Goal: Information Seeking & Learning: Understand process/instructions

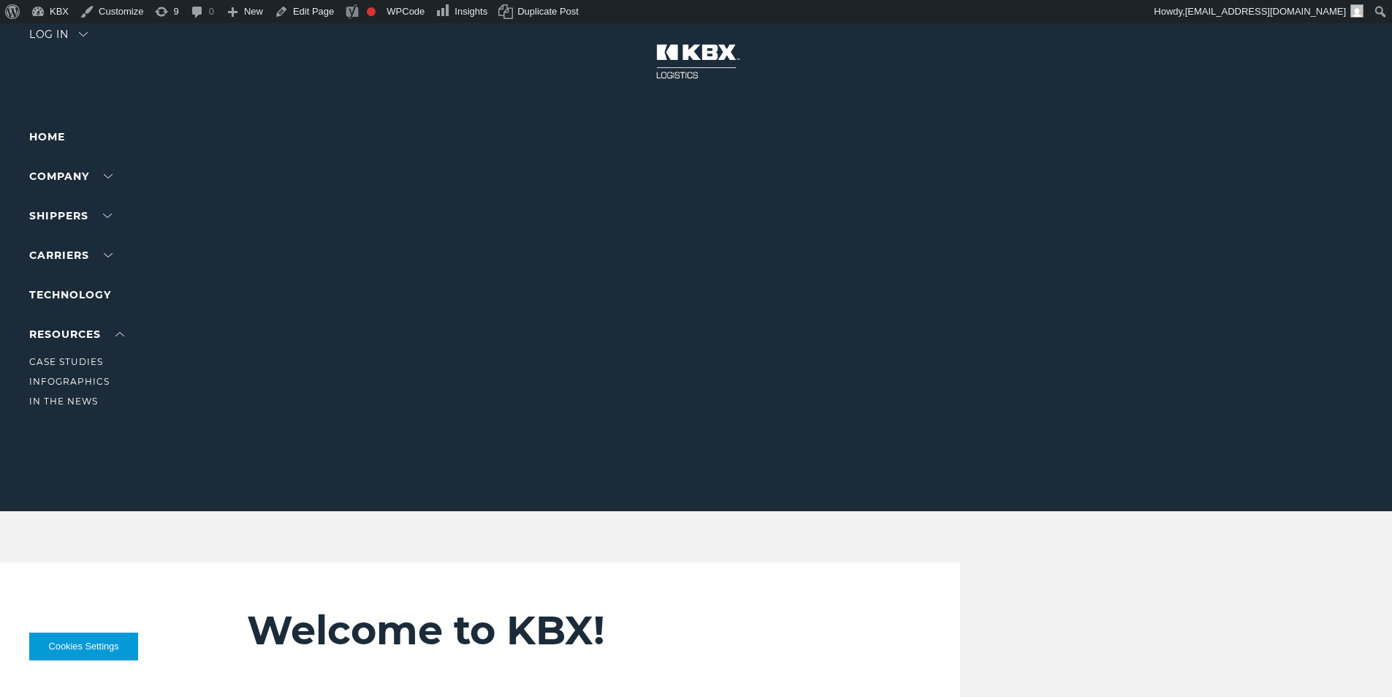
click at [94, 325] on li "RESOURCES Case Studies Infographics In The News" at bounding box center [92, 367] width 127 height 84
click at [64, 203] on link "About Us" at bounding box center [55, 203] width 53 height 11
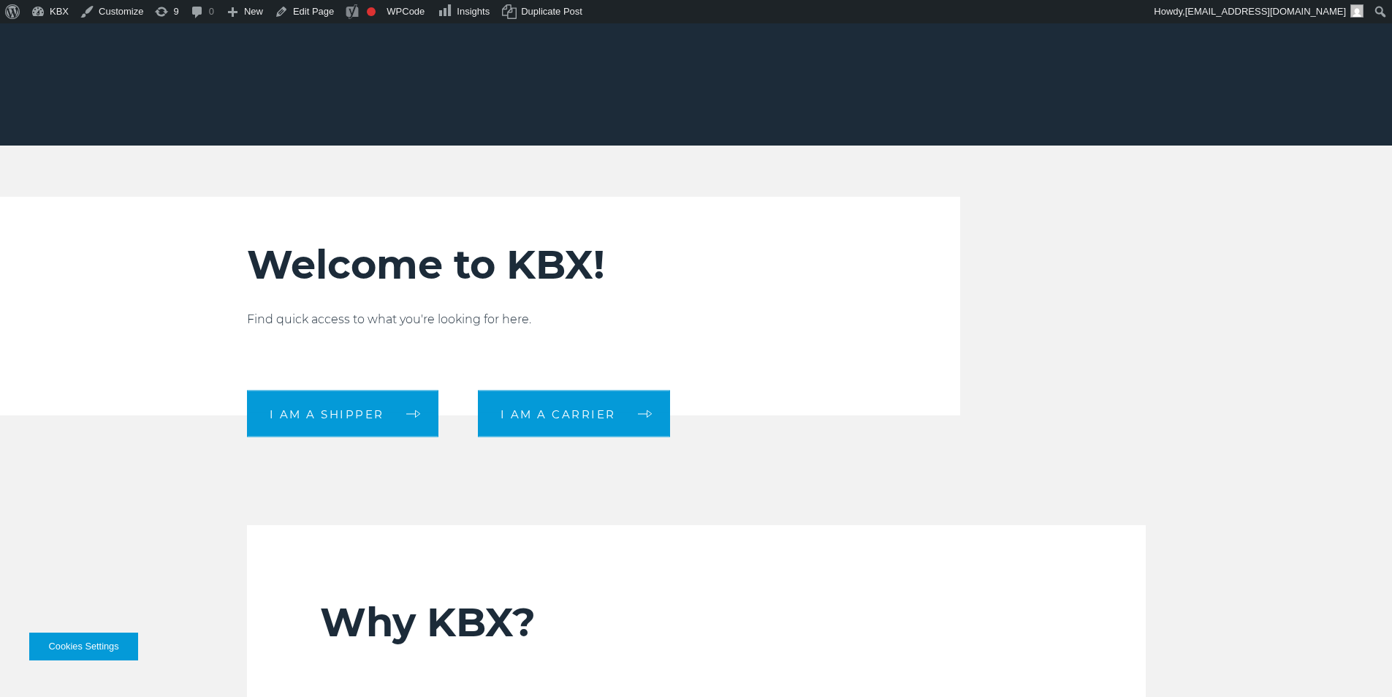
scroll to position [669, 0]
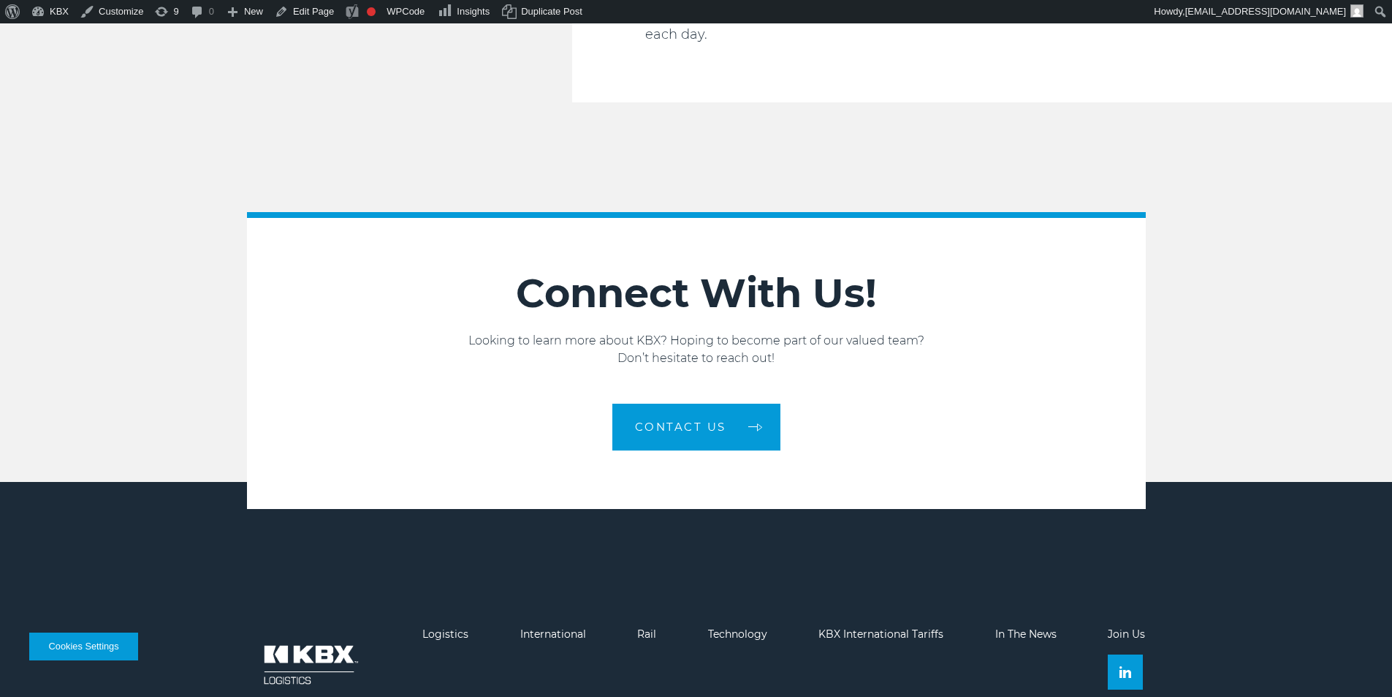
scroll to position [2490, 0]
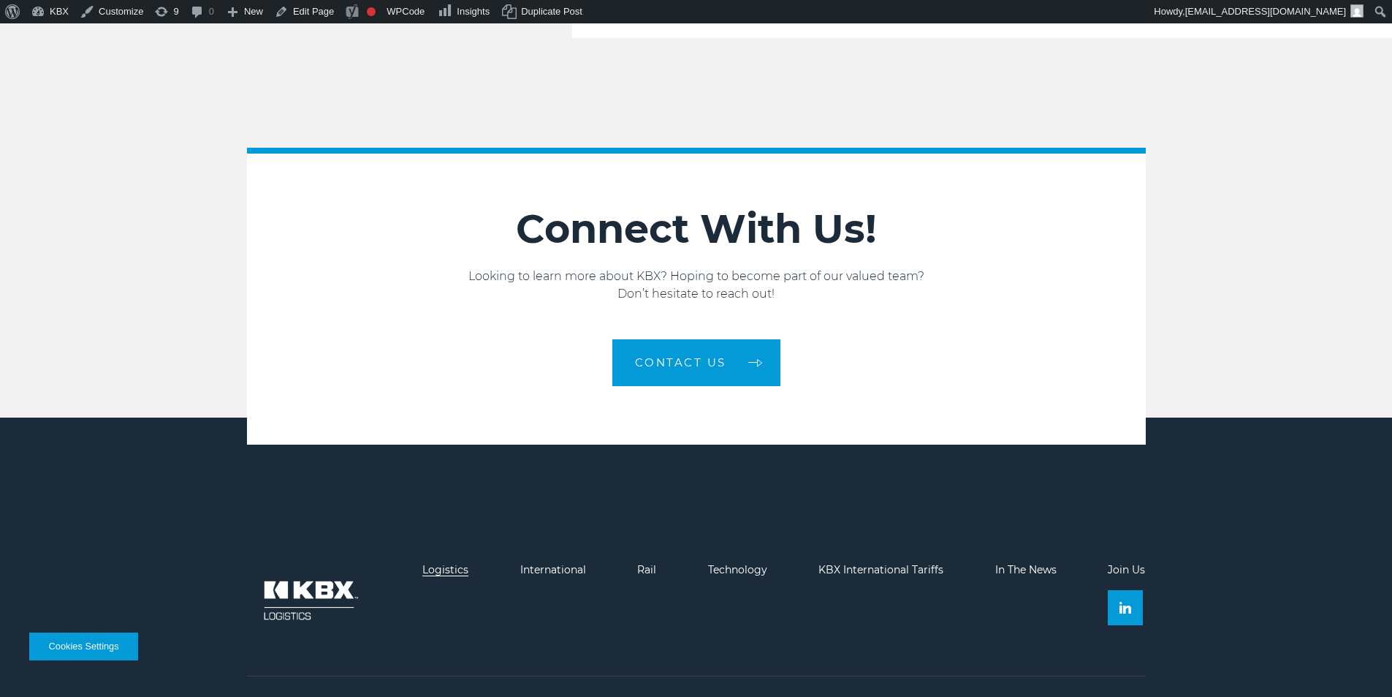
click at [429, 563] on link "Logistics" at bounding box center [445, 569] width 46 height 13
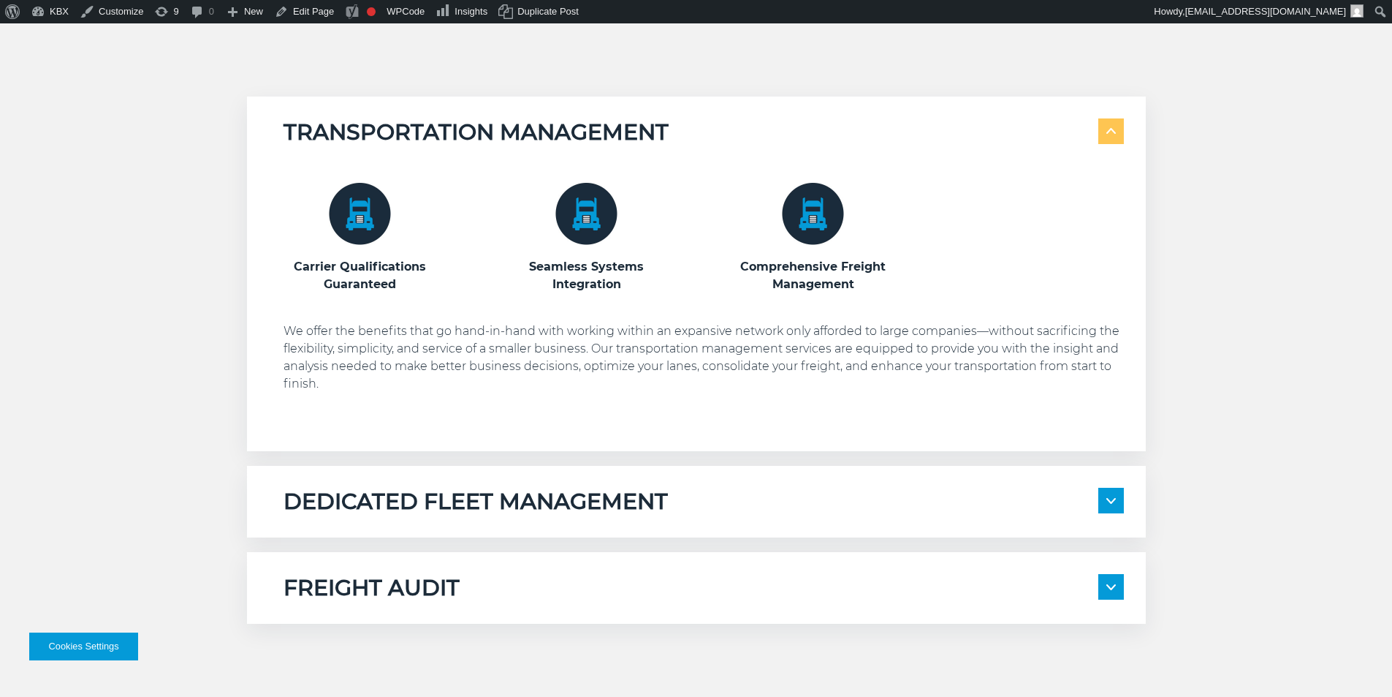
click at [447, 519] on div "DEDICATED FLEET MANAGEMENT Local Fleet Management Regional & Long-Haul Tours" at bounding box center [696, 502] width 899 height 72
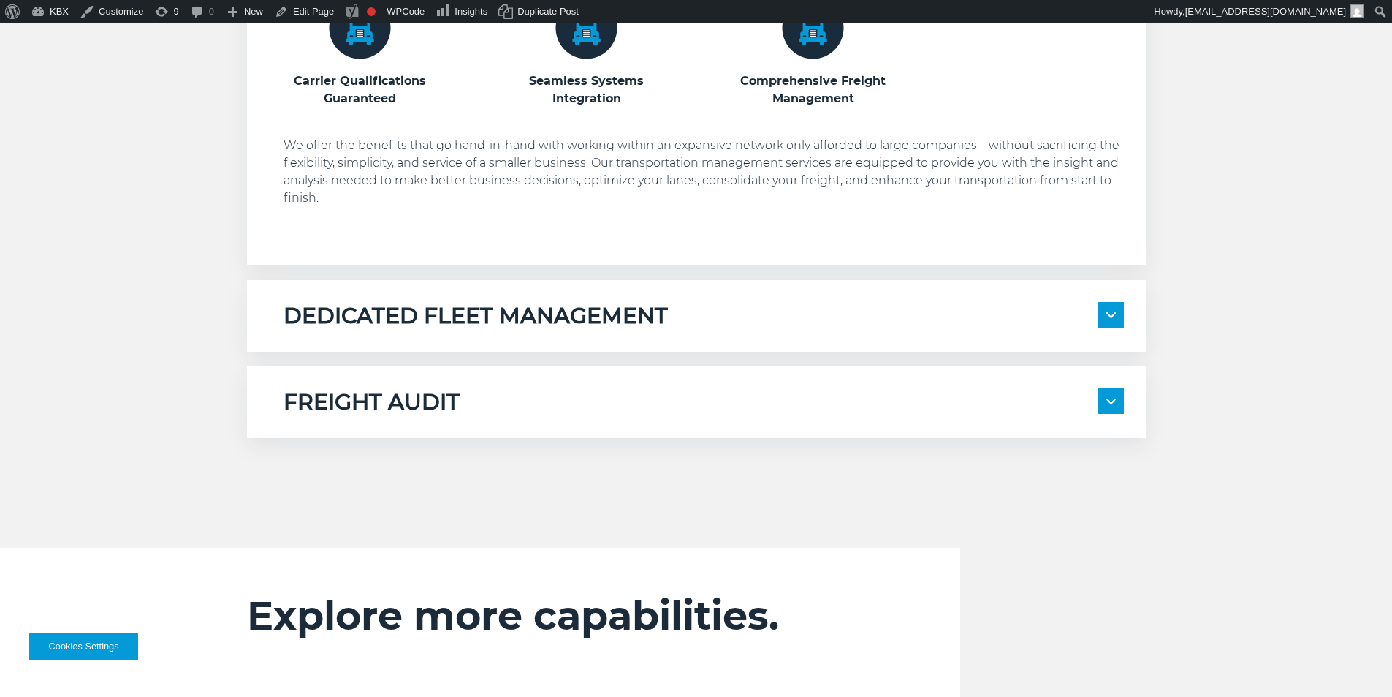
scroll to position [1169, 0]
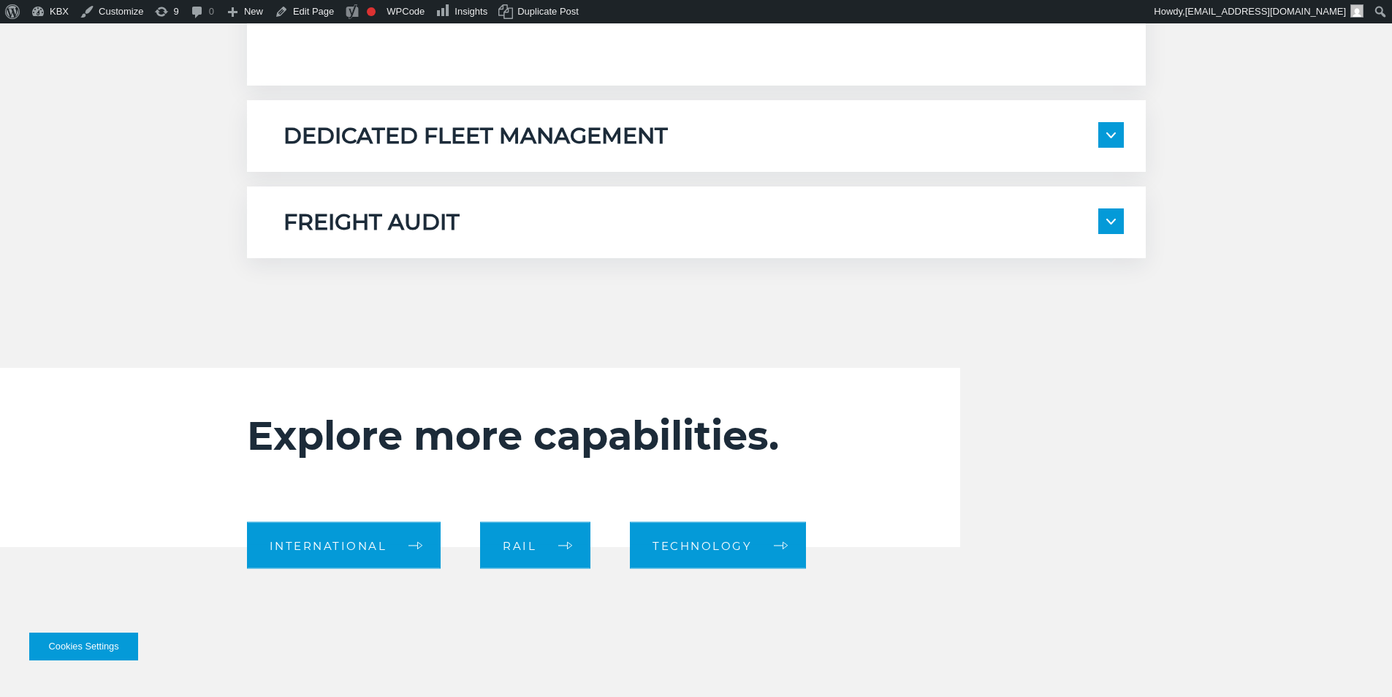
click at [595, 187] on div "FREIGHT AUDIT 100% Compliance Every Time Management for All Domestic Modes of T…" at bounding box center [696, 222] width 899 height 72
click at [1109, 205] on div "FREIGHT AUDIT 100% Compliance Every Time Management for All Domestic Modes of T…" at bounding box center [696, 222] width 899 height 72
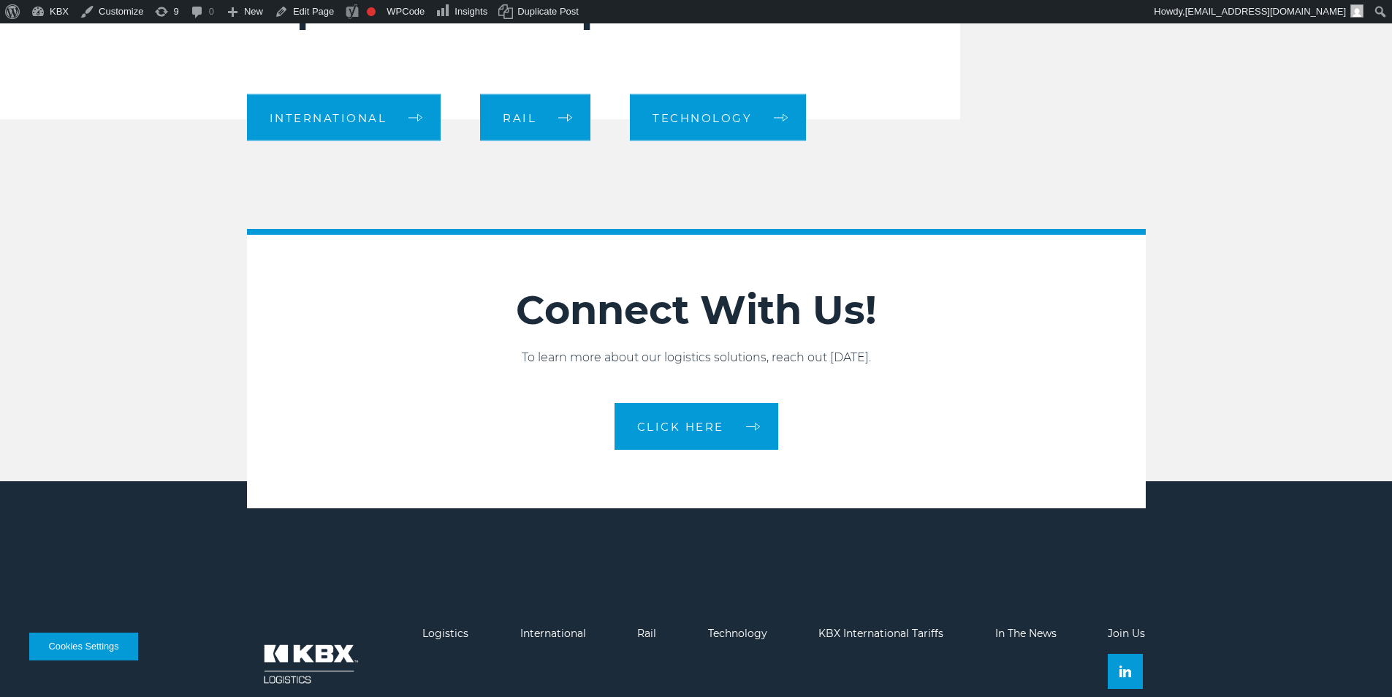
scroll to position [1681, 0]
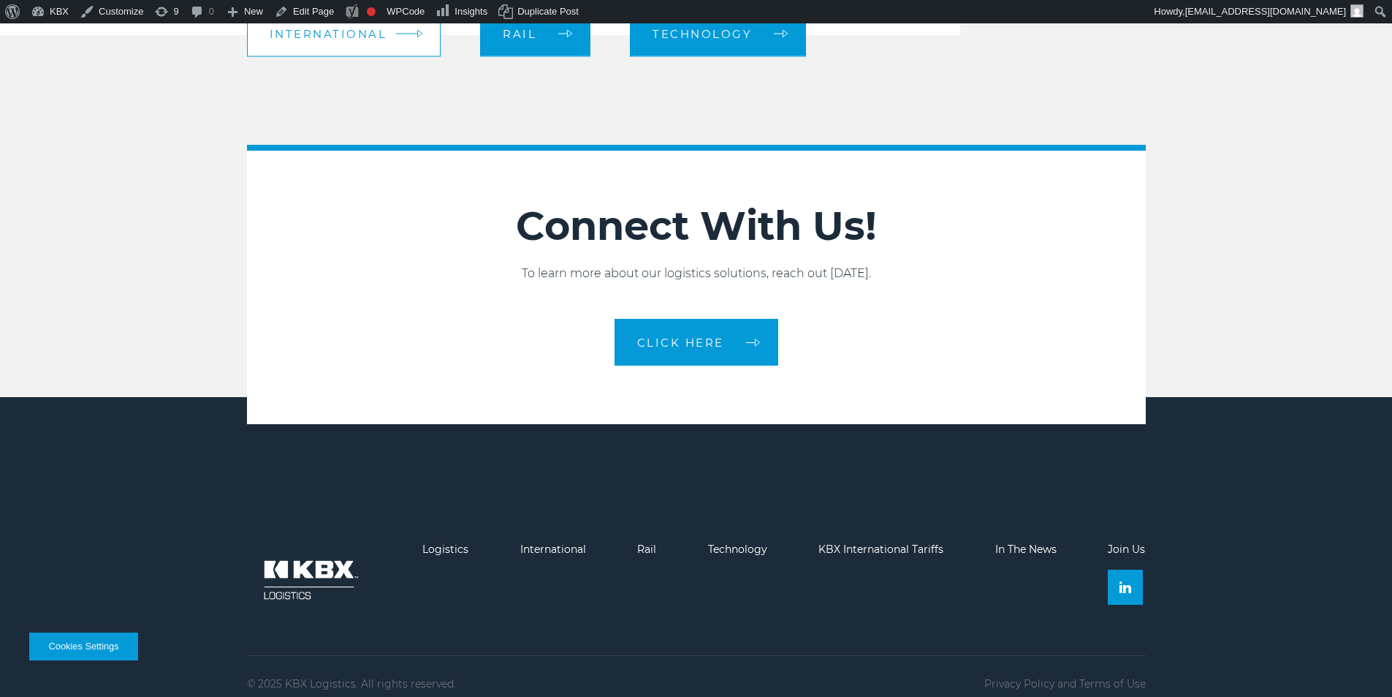
click at [342, 39] on span "International" at bounding box center [329, 33] width 118 height 11
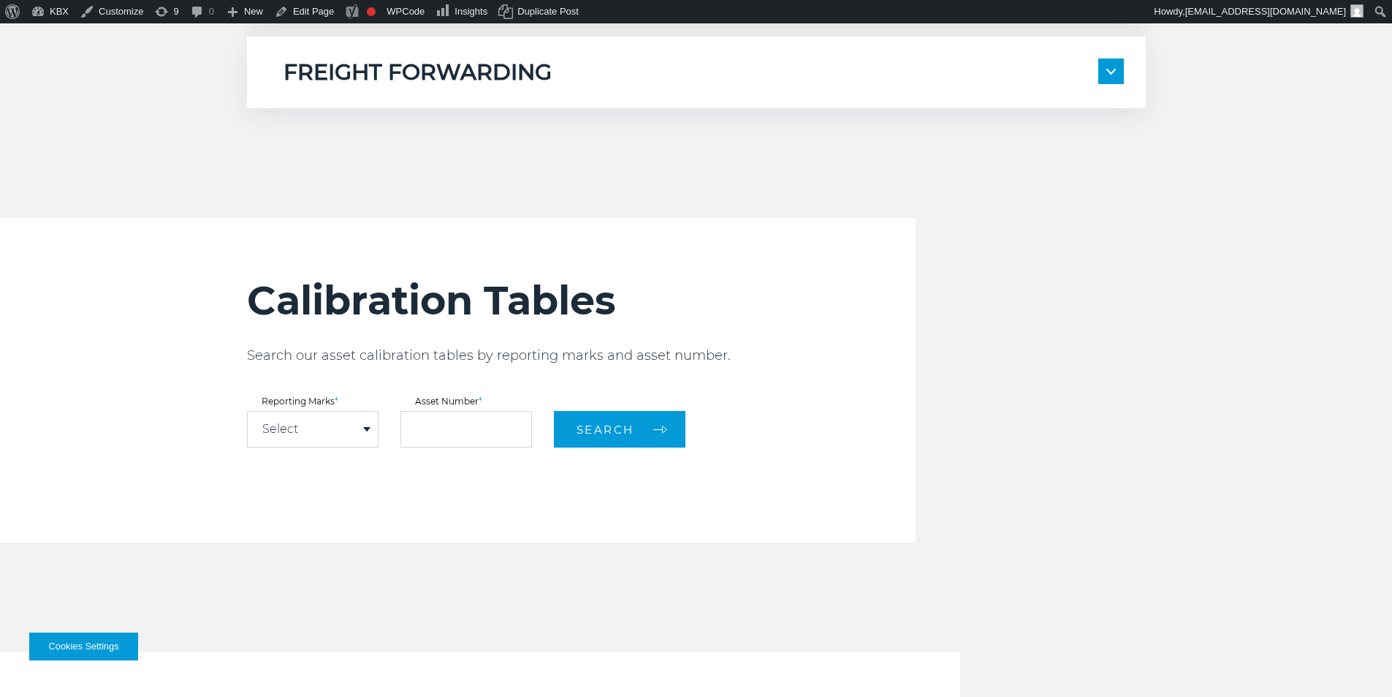
scroll to position [1681, 0]
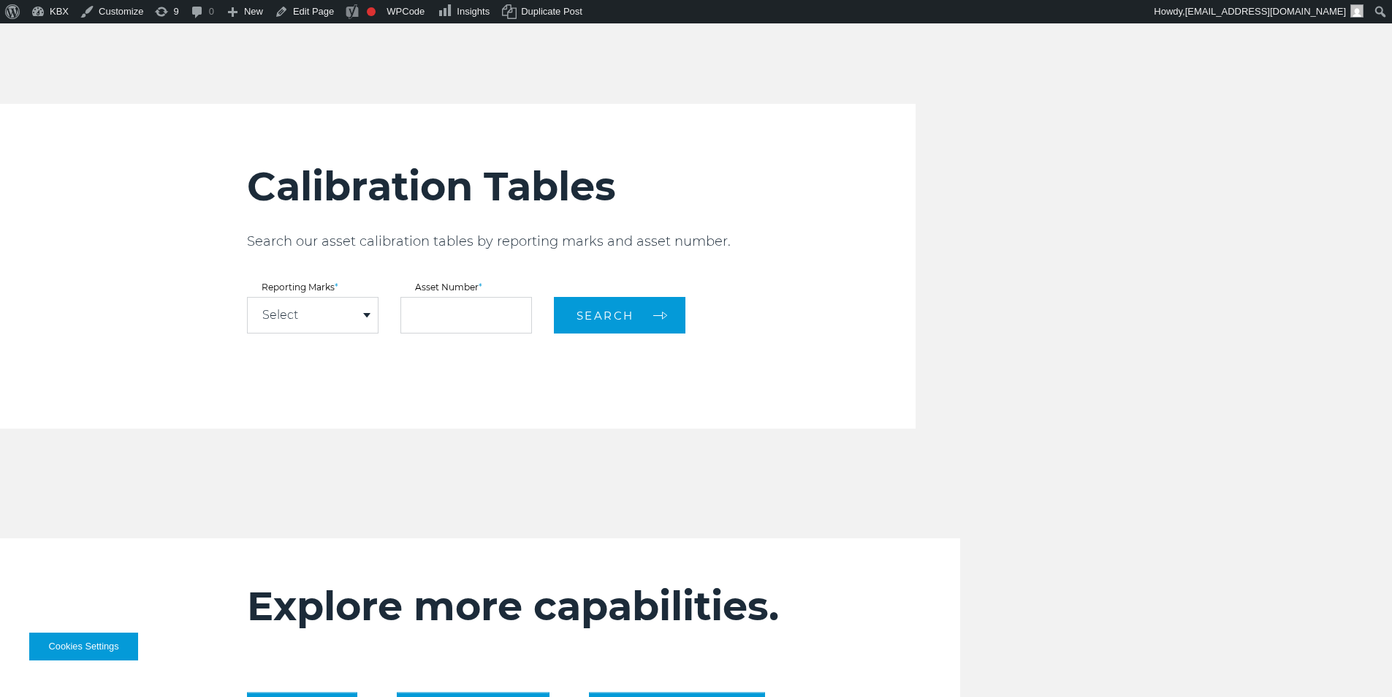
click at [314, 318] on div "Select" at bounding box center [313, 314] width 130 height 35
click at [317, 342] on link "KBXU" at bounding box center [313, 342] width 130 height 19
select select "****"
click at [430, 308] on input "text" at bounding box center [467, 315] width 132 height 37
type input "******"
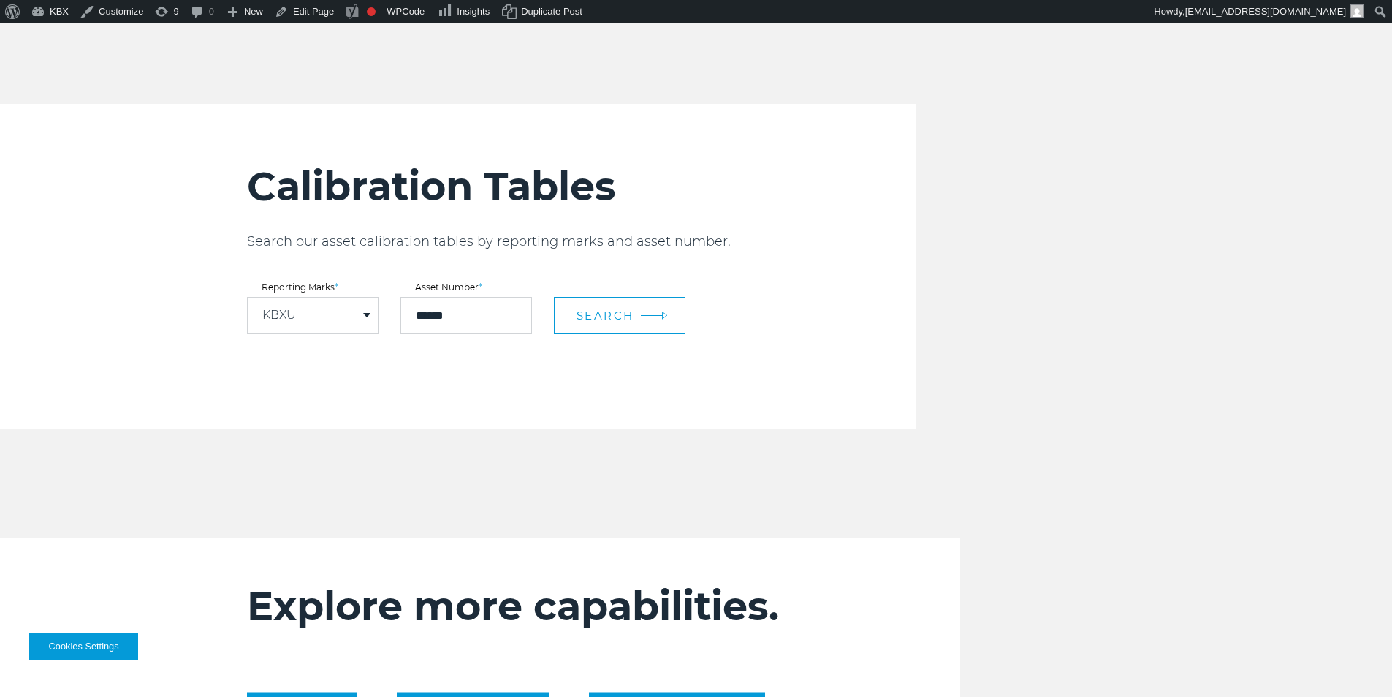
click at [661, 313] on img at bounding box center [664, 315] width 6 height 8
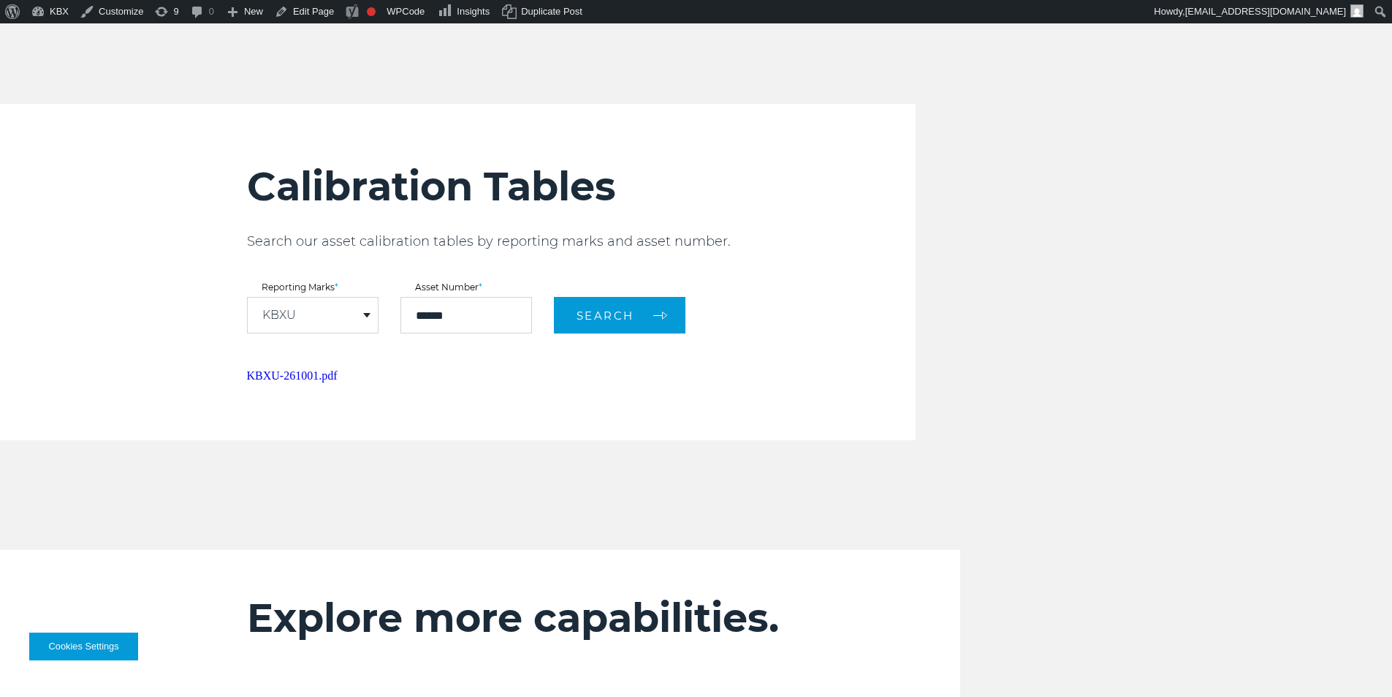
click at [1327, 312] on div "Calibration Tables Search our asset calibration tables by reporting marks and a…" at bounding box center [696, 272] width 1392 height 336
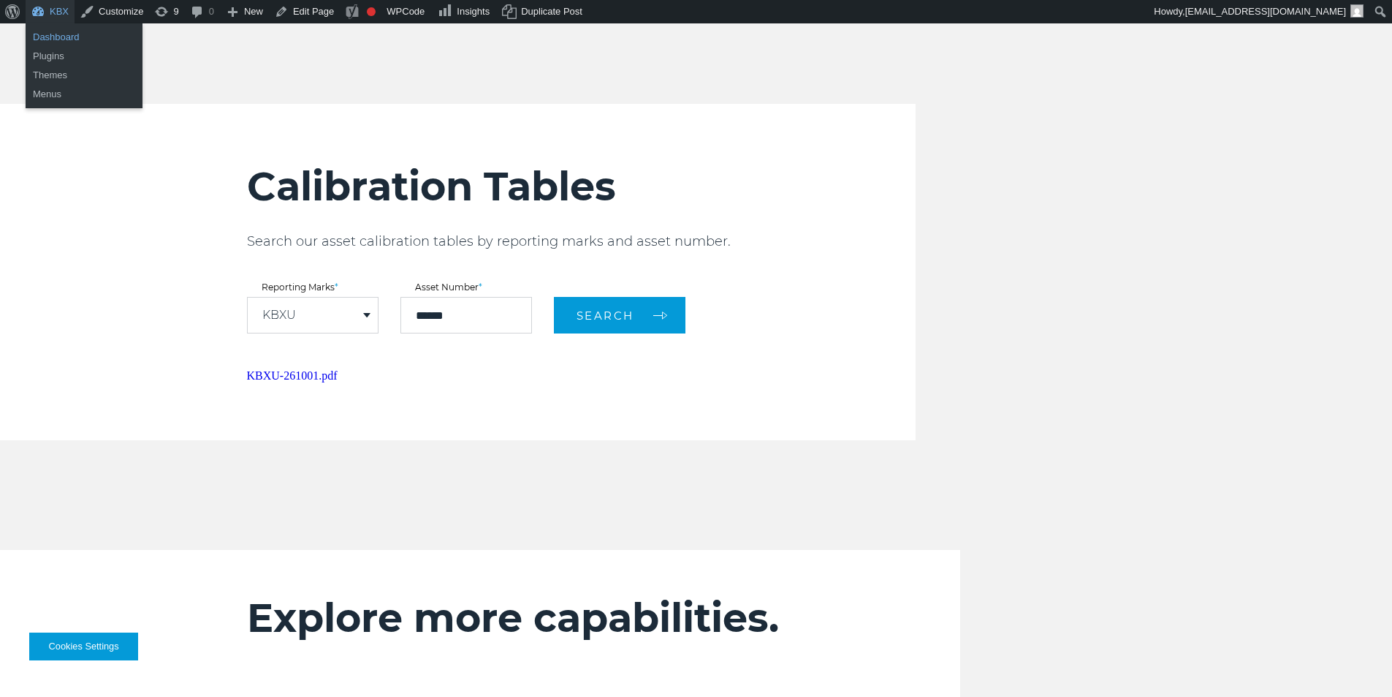
click at [56, 42] on link "Dashboard" at bounding box center [84, 37] width 117 height 19
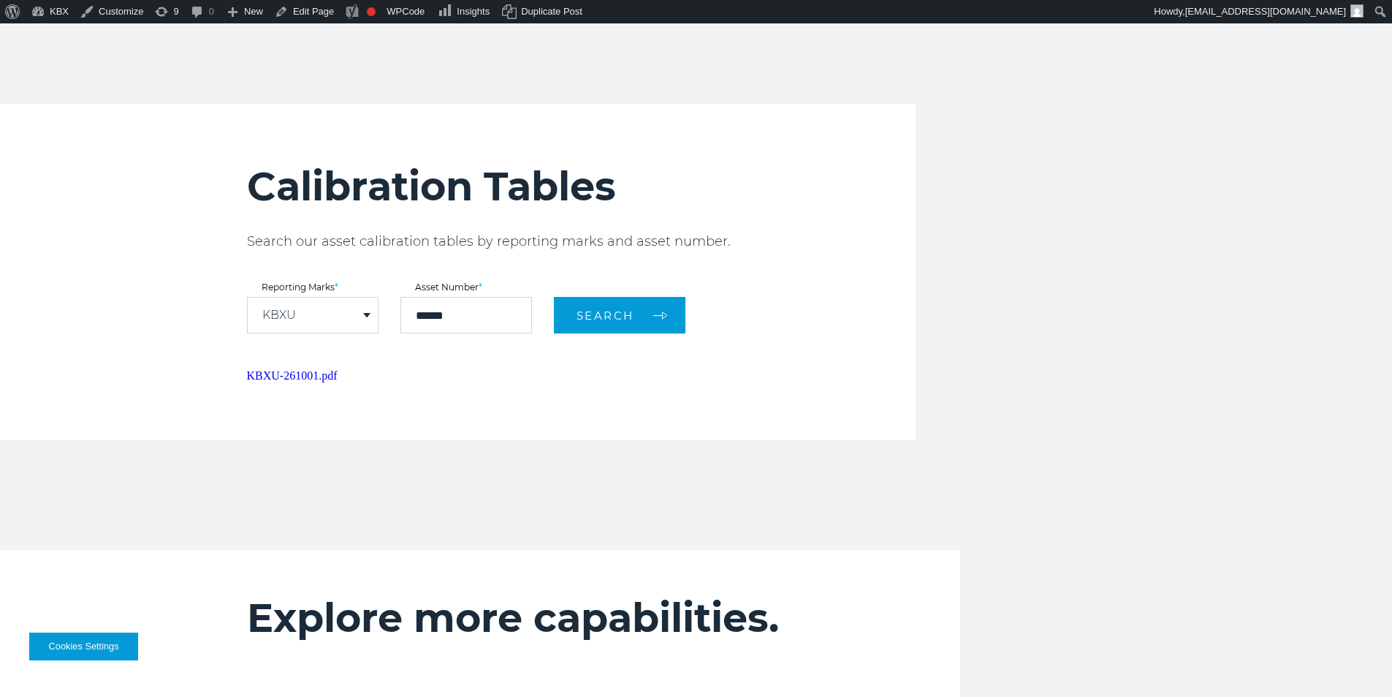
click at [416, 192] on h2 "Calibration Tables" at bounding box center [581, 186] width 669 height 48
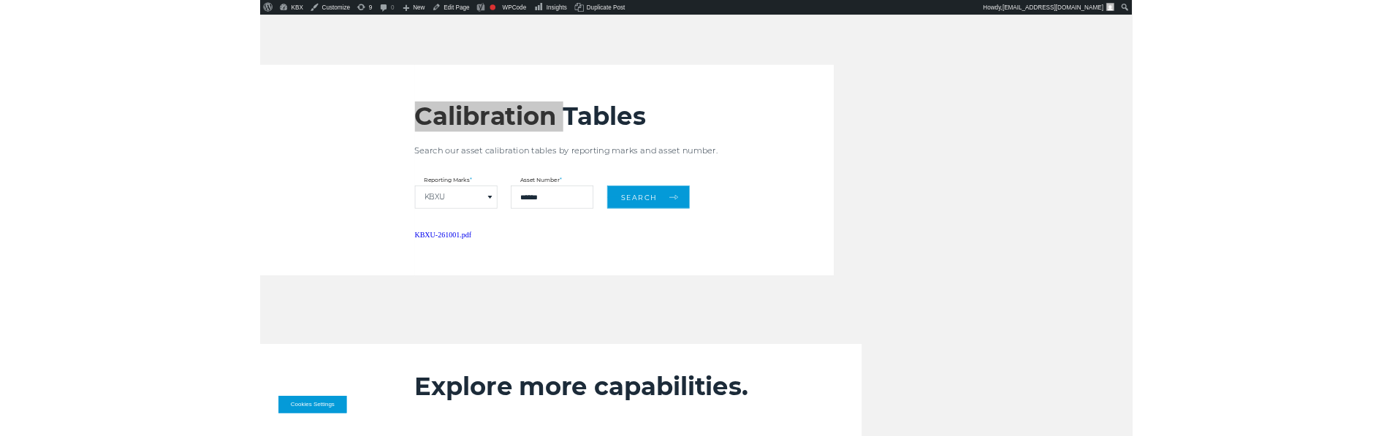
scroll to position [1499, 0]
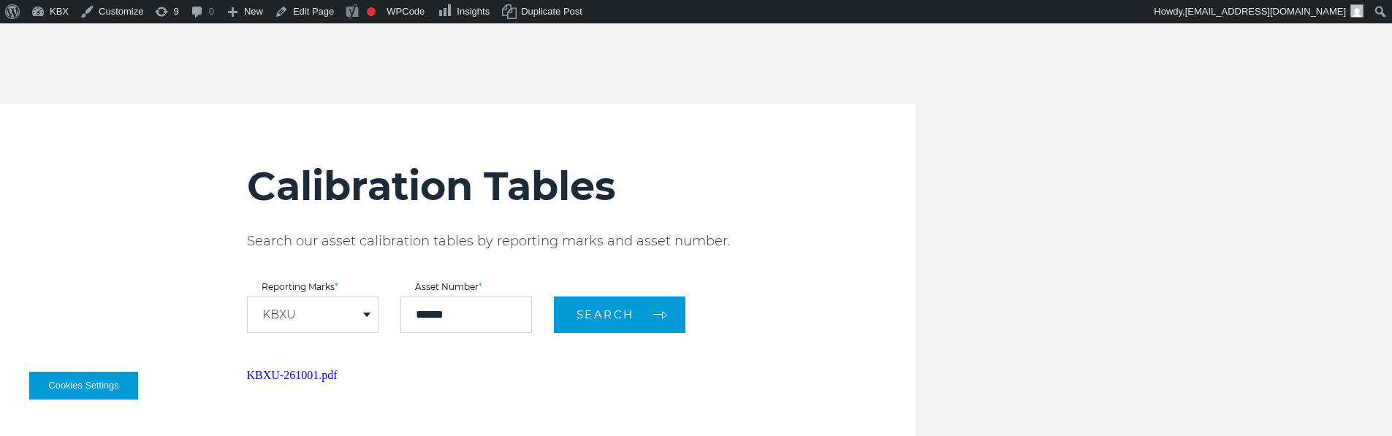
click at [613, 352] on div "Calibration Tables Search our asset calibration tables by reporting marks and a…" at bounding box center [581, 272] width 669 height 336
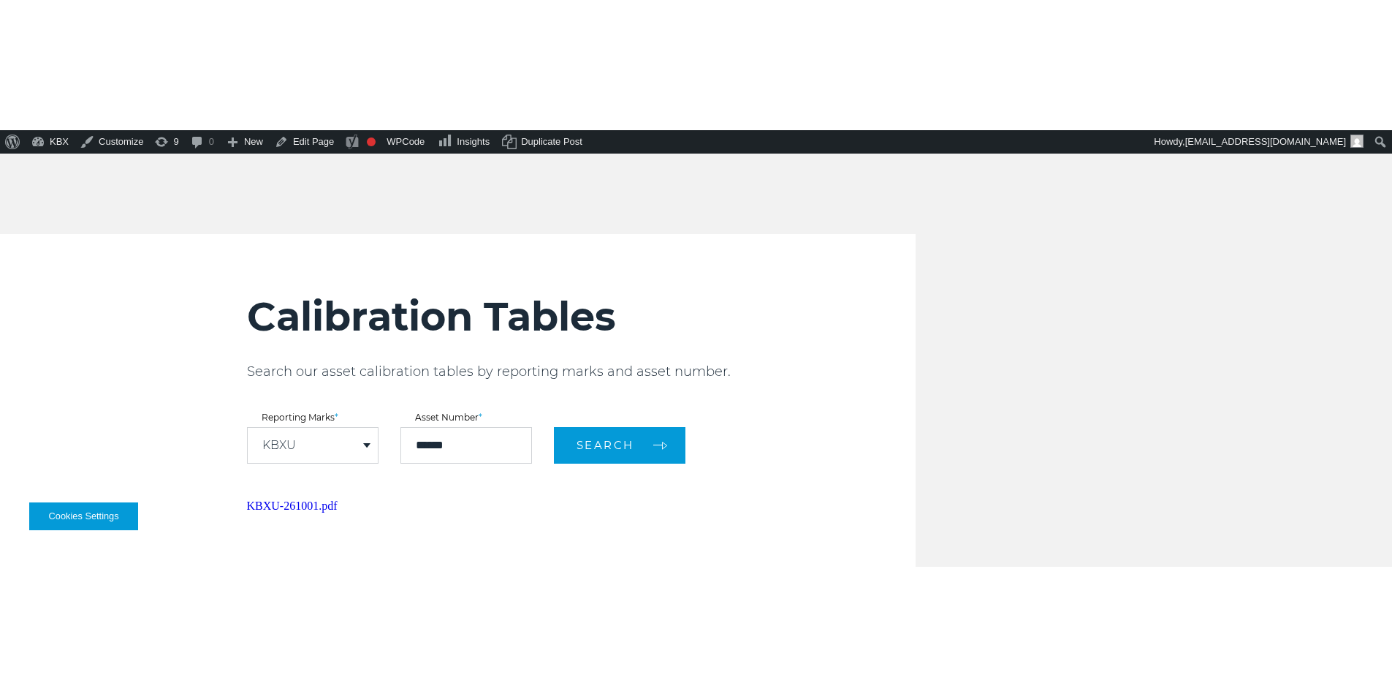
scroll to position [1681, 0]
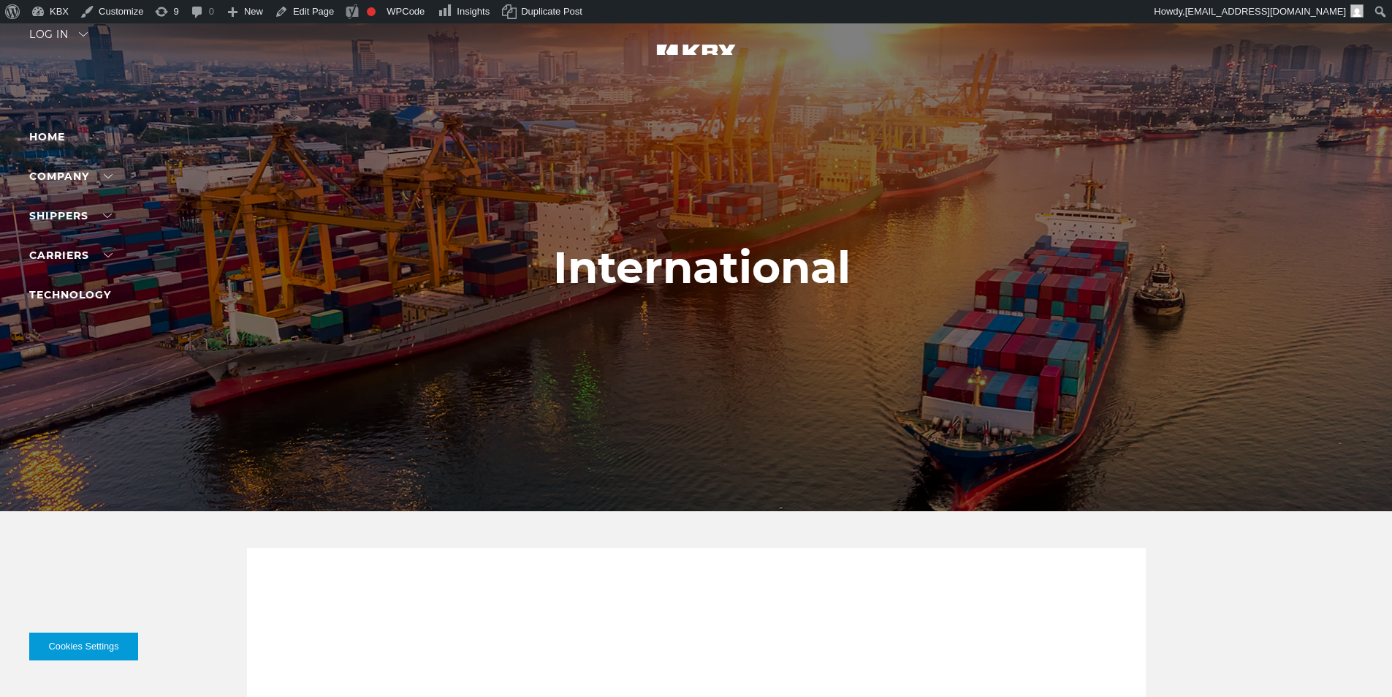
select select "****"
